Goal: Transaction & Acquisition: Purchase product/service

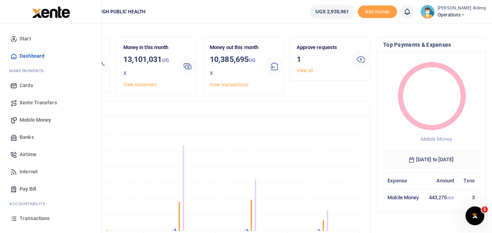
click at [27, 120] on span "Mobile Money" at bounding box center [35, 120] width 31 height 8
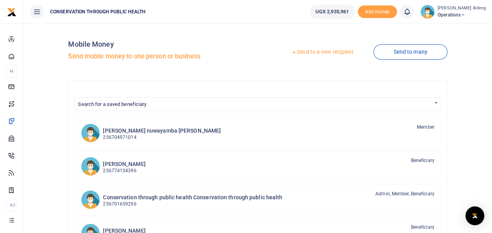
click at [333, 53] on link "Send to a new recipient" at bounding box center [322, 52] width 102 height 14
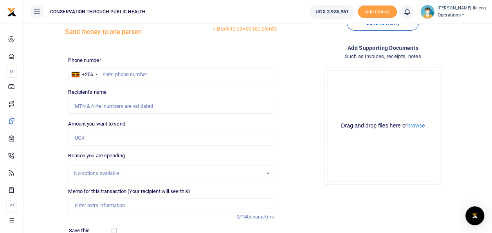
scroll to position [31, 0]
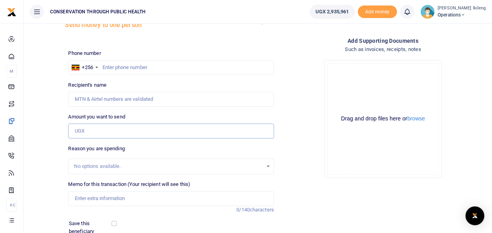
click at [113, 130] on input "Amount you want to send" at bounding box center [171, 130] width 206 height 15
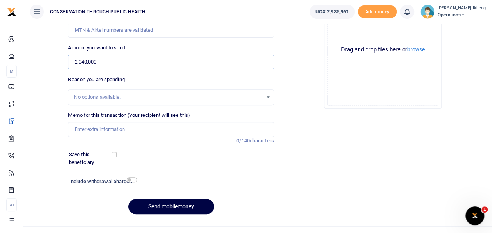
scroll to position [114, 0]
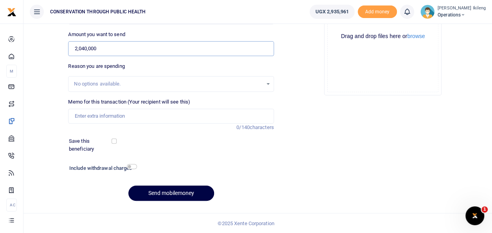
type input "2,040,000"
click at [151, 117] on input "Memo for this transaction (Your recipient will see this)" at bounding box center [171, 116] width 206 height 15
click at [168, 116] on input "visa fee for Qatar and India processing" at bounding box center [171, 116] width 206 height 15
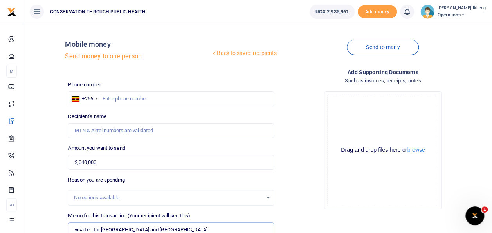
scroll to position [0, 0]
type input "visa fee for Qatar and India"
click at [107, 100] on input "text" at bounding box center [171, 98] width 206 height 15
type input "776695804"
type input "Brenda Nnanjjii Gizamba"
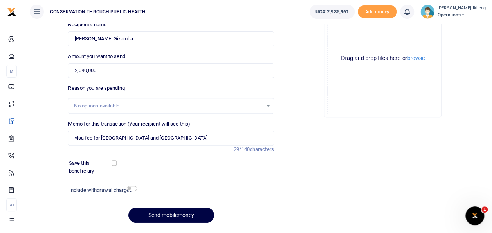
scroll to position [99, 0]
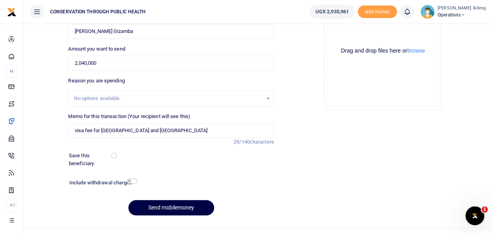
type input "776695804"
click at [131, 182] on input "checkbox" at bounding box center [132, 180] width 10 height 5
checkbox input "true"
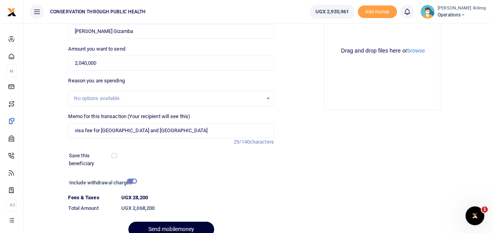
click at [141, 224] on button "Send mobilemoney" at bounding box center [171, 228] width 86 height 15
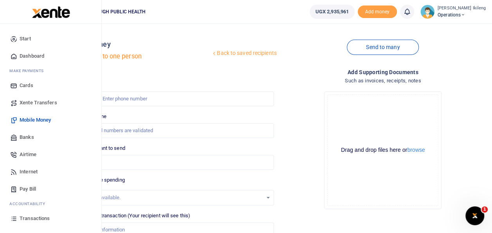
click at [24, 55] on span "Dashboard" at bounding box center [32, 56] width 25 height 8
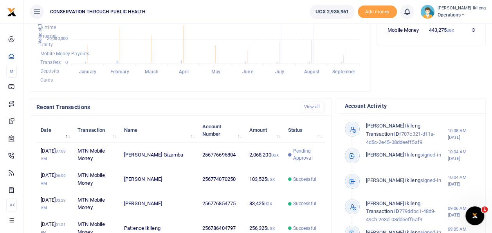
scroll to position [123, 322]
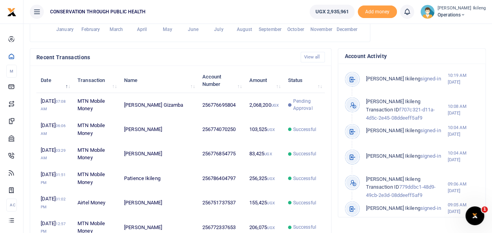
scroll to position [240, 0]
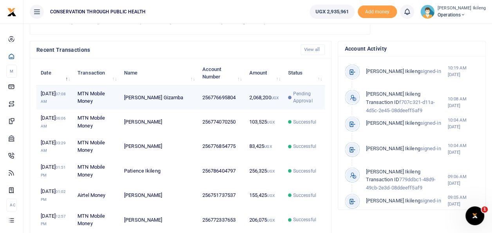
click at [228, 110] on td "256776695804" at bounding box center [221, 97] width 47 height 24
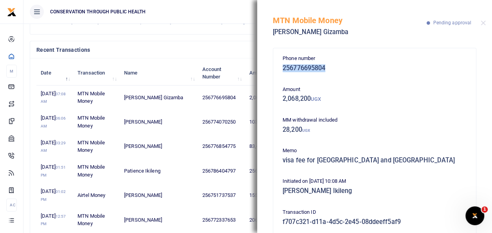
drag, startPoint x: 326, startPoint y: 66, endPoint x: 284, endPoint y: 64, distance: 41.6
click at [284, 64] on h5 "256776695804" at bounding box center [375, 68] width 184 height 8
copy h5 "256776695804"
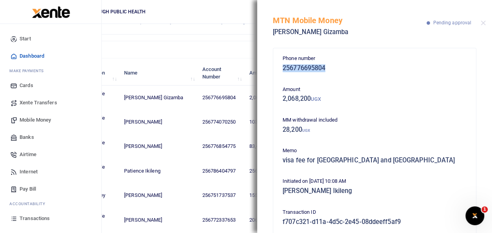
click at [27, 119] on span "Mobile Money" at bounding box center [35, 120] width 31 height 8
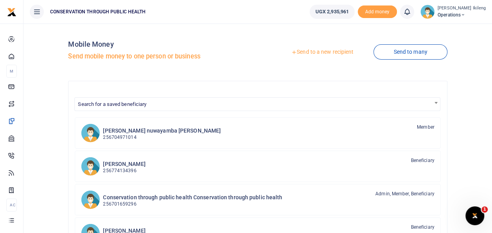
click at [331, 51] on link "Send to a new recipient" at bounding box center [322, 52] width 102 height 14
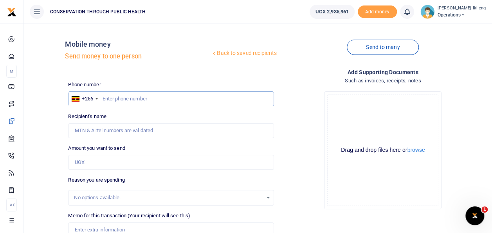
click at [134, 96] on input "text" at bounding box center [171, 98] width 206 height 15
type input "7"
paste input "256776695804"
type input "256776695804"
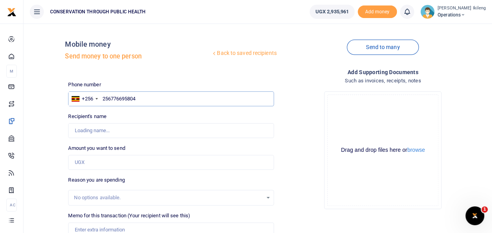
type input "Brenda Nnanjjii Gizamba"
type input "256776695804"
click at [96, 165] on input "Amount you want to send" at bounding box center [171, 162] width 206 height 15
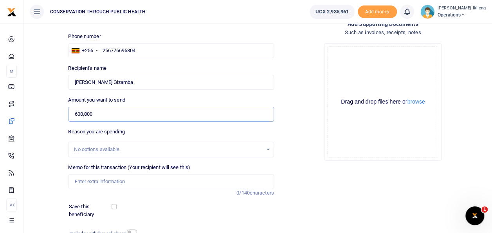
scroll to position [49, 0]
type input "600,000"
click at [143, 184] on input "Memo for this transaction (Your recipient will see this)" at bounding box center [171, 180] width 206 height 15
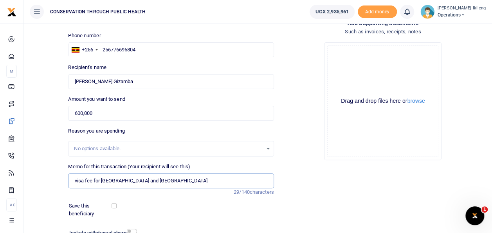
click at [116, 182] on input "visa fee for Qatar and India" at bounding box center [171, 180] width 206 height 15
click at [116, 181] on input "visa fee for India" at bounding box center [171, 180] width 206 height 15
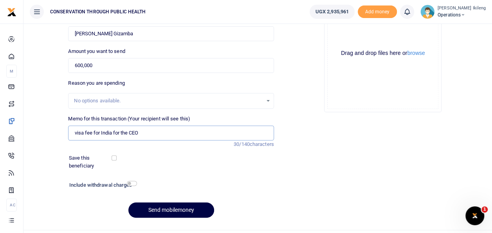
scroll to position [114, 0]
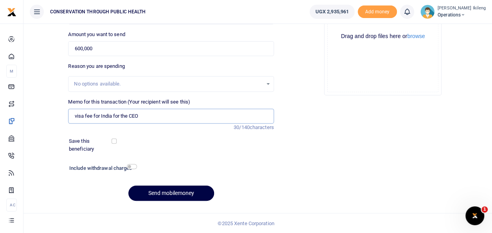
type input "visa fee for India for the CEO"
click at [134, 165] on input "checkbox" at bounding box center [132, 166] width 10 height 5
checkbox input "true"
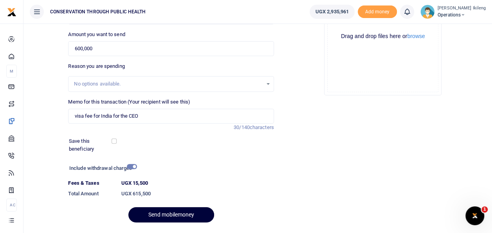
click at [152, 211] on button "Send mobilemoney" at bounding box center [171, 214] width 86 height 15
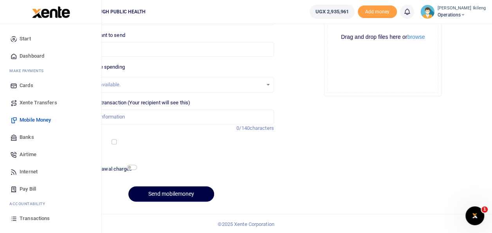
click at [20, 54] on span "Dashboard" at bounding box center [32, 56] width 25 height 8
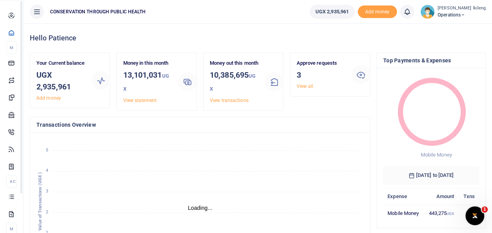
scroll to position [6, 6]
